Goal: Task Accomplishment & Management: Use online tool/utility

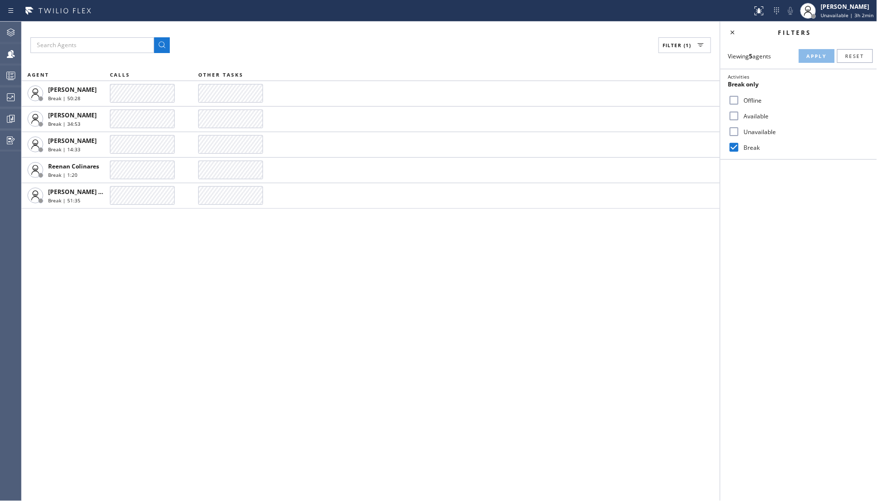
click at [759, 131] on label "Unavailable" at bounding box center [804, 132] width 129 height 8
click at [740, 131] on input "Unavailable" at bounding box center [734, 132] width 12 height 12
checkbox input "true"
click at [744, 148] on label "Break" at bounding box center [804, 147] width 129 height 8
click at [740, 148] on input "Break" at bounding box center [734, 147] width 12 height 12
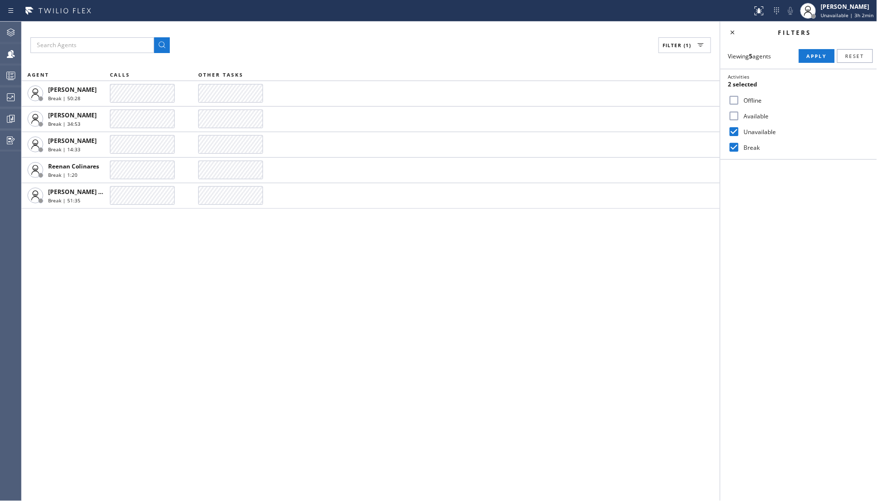
checkbox input "false"
click at [809, 64] on div "Viewing 5 agents Apply Reset Activities Unavailable only Offline Available Unav…" at bounding box center [798, 101] width 157 height 116
click at [818, 50] on button "Apply" at bounding box center [817, 56] width 36 height 14
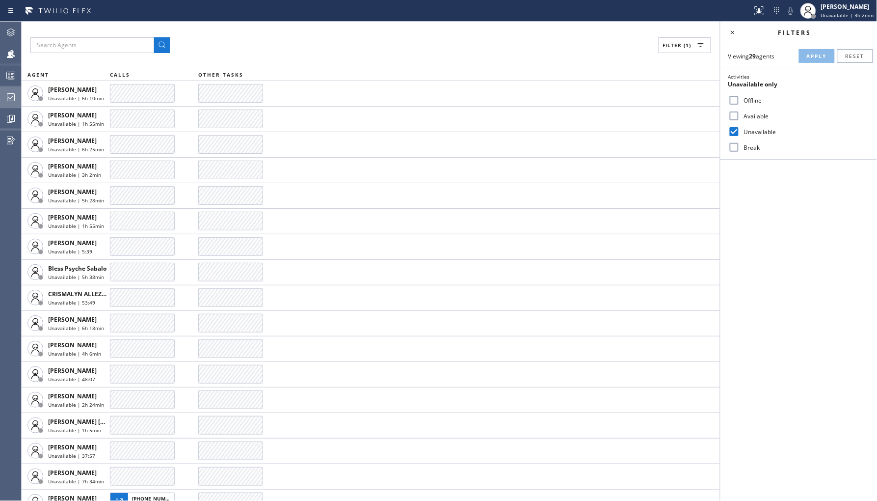
click at [10, 101] on icon at bounding box center [11, 97] width 8 height 8
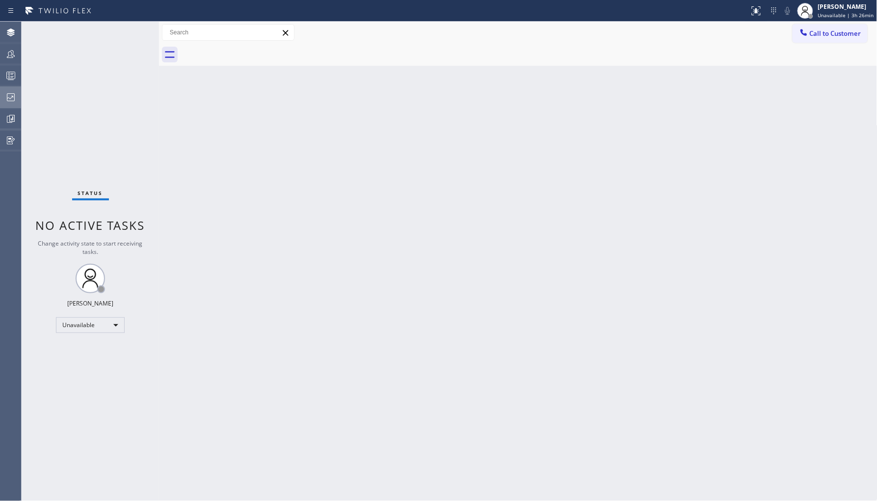
click at [9, 101] on icon at bounding box center [11, 97] width 12 height 12
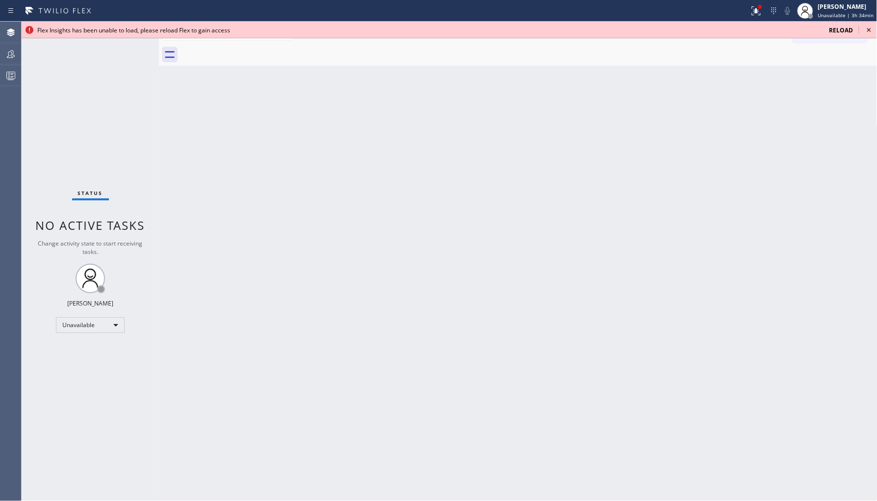
click at [848, 32] on span "Reload" at bounding box center [841, 30] width 24 height 8
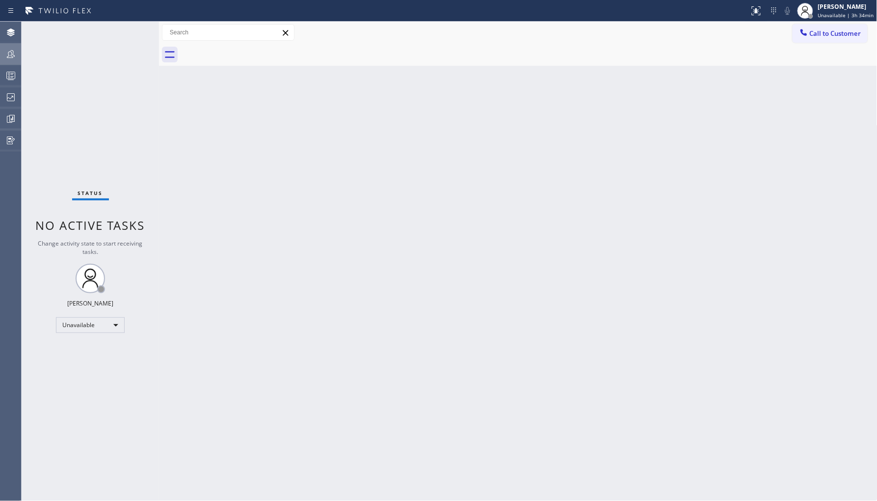
click at [19, 55] on div at bounding box center [11, 54] width 22 height 12
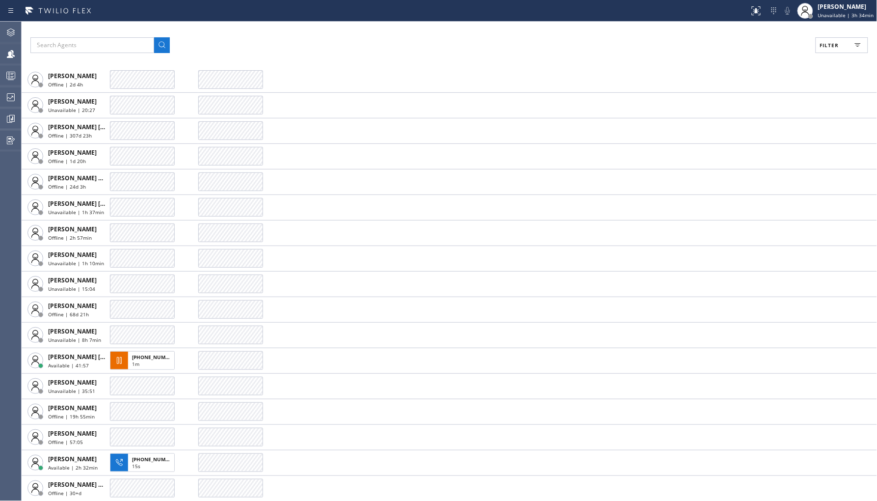
scroll to position [491, 0]
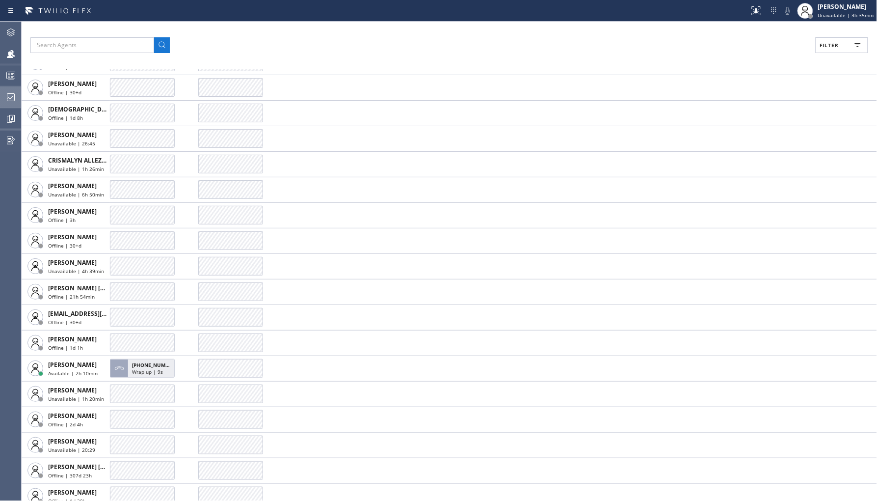
click at [5, 95] on icon at bounding box center [11, 97] width 12 height 12
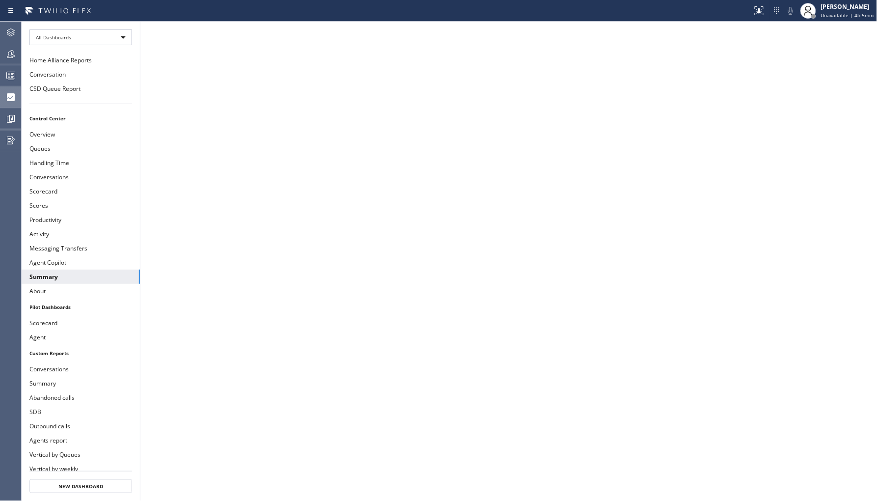
click at [11, 51] on icon at bounding box center [11, 54] width 12 height 12
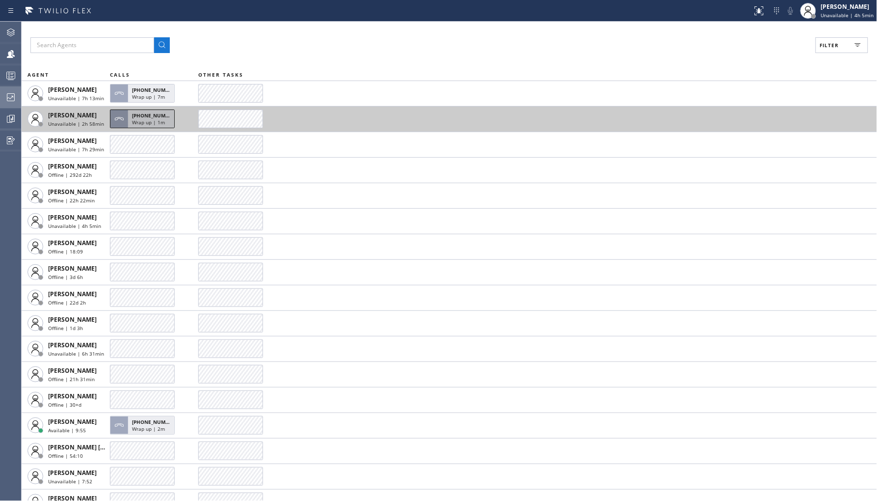
click at [152, 128] on div "+16027706084 Wrap up | 1m" at bounding box center [142, 118] width 65 height 19
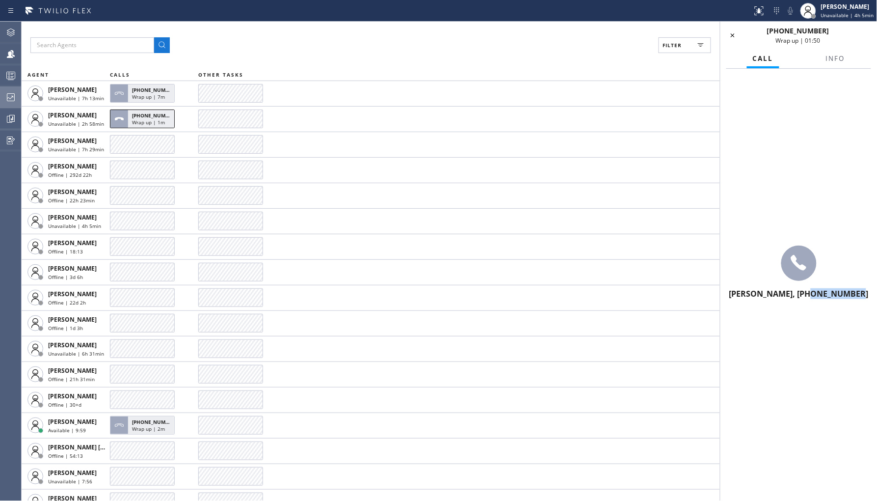
drag, startPoint x: 815, startPoint y: 292, endPoint x: 862, endPoint y: 292, distance: 46.6
click at [862, 292] on span "Adam Alramadan, +16027706084" at bounding box center [798, 293] width 139 height 11
copy span "6027706084"
click at [729, 31] on icon at bounding box center [733, 35] width 12 height 12
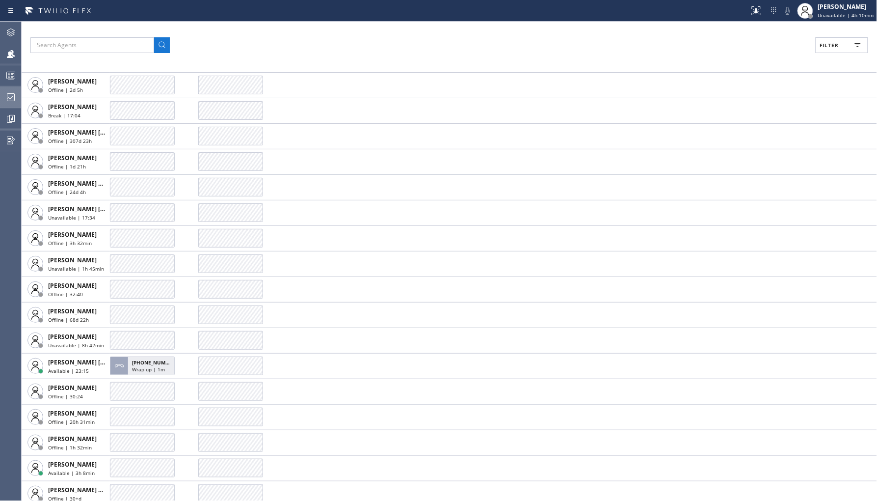
scroll to position [1090, 0]
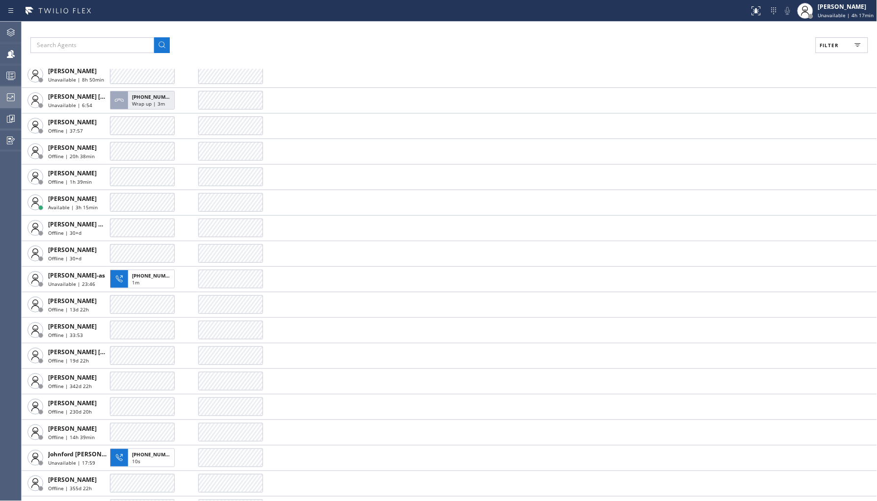
click at [17, 96] on div at bounding box center [11, 97] width 22 height 12
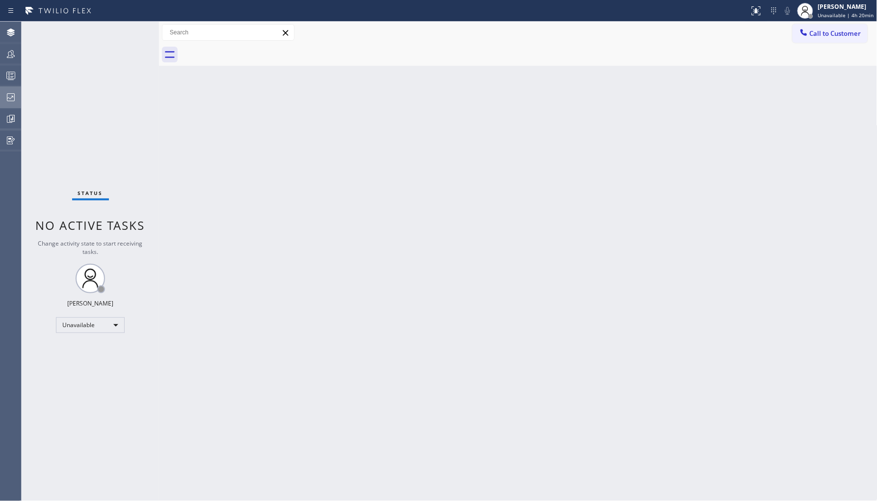
click at [7, 94] on icon at bounding box center [11, 97] width 12 height 12
click at [15, 53] on icon at bounding box center [11, 54] width 12 height 12
